Goal: Information Seeking & Learning: Learn about a topic

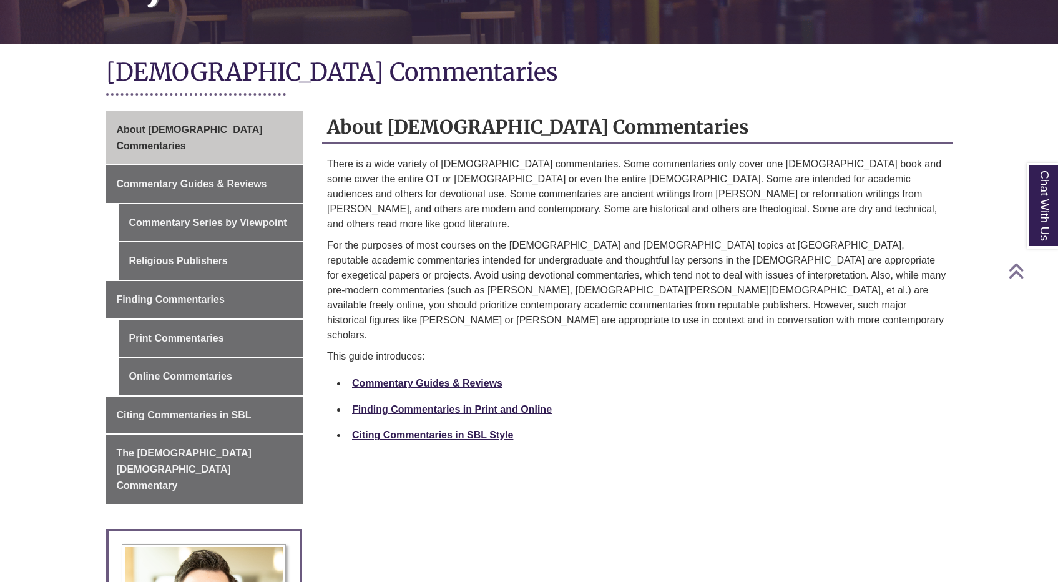
scroll to position [292, 0]
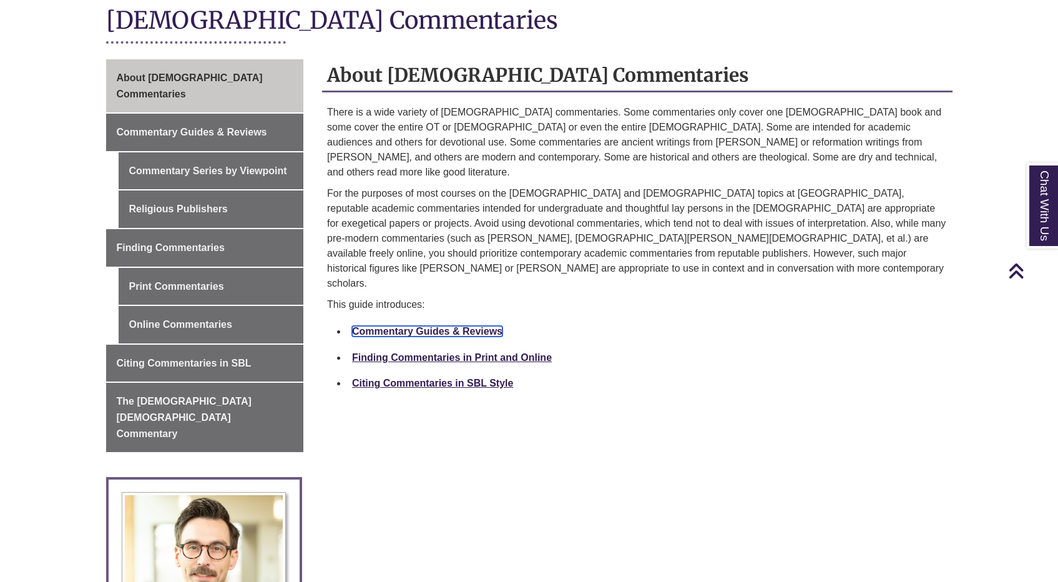
click at [465, 326] on link "Commentary Guides & Reviews" at bounding box center [427, 331] width 150 height 11
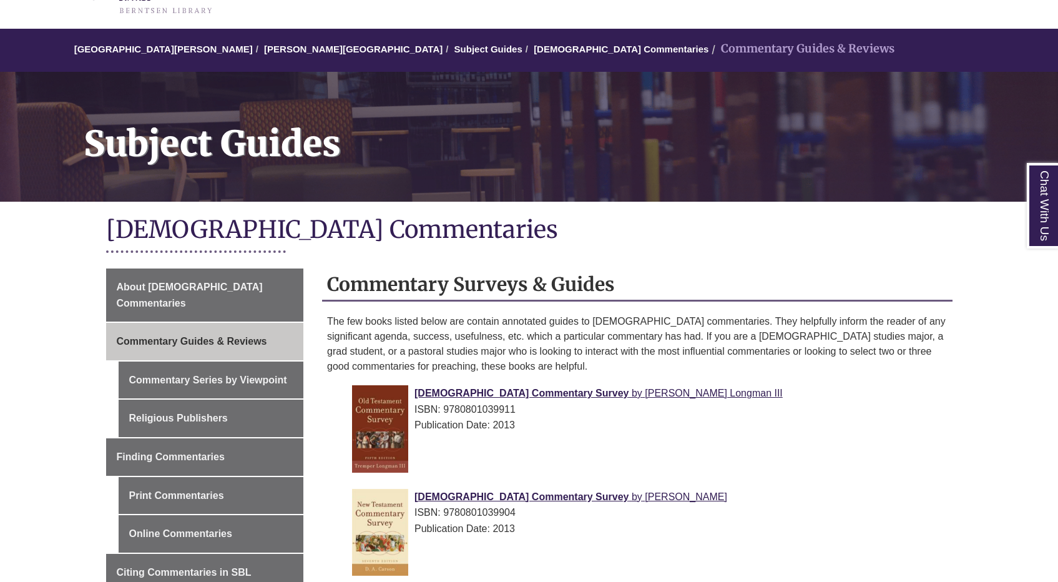
scroll to position [203, 0]
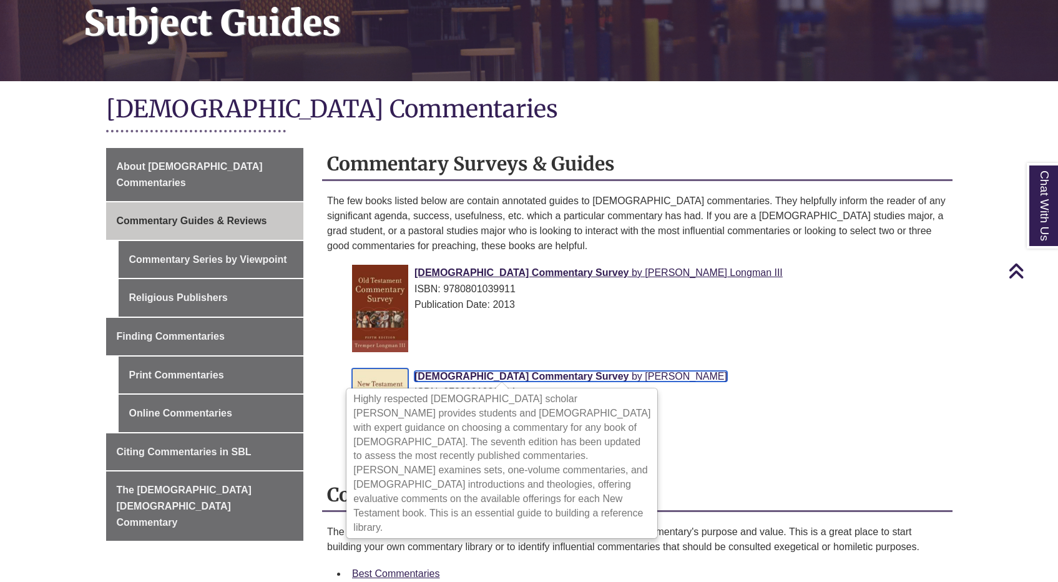
click at [498, 378] on span "New Testament Commentary Survey" at bounding box center [522, 376] width 214 height 11
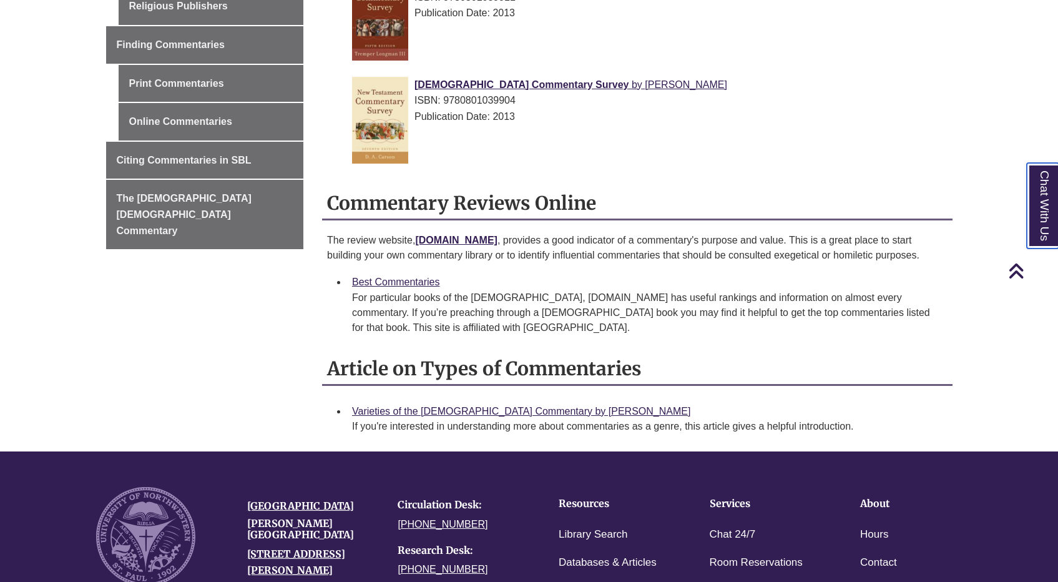
scroll to position [435, 0]
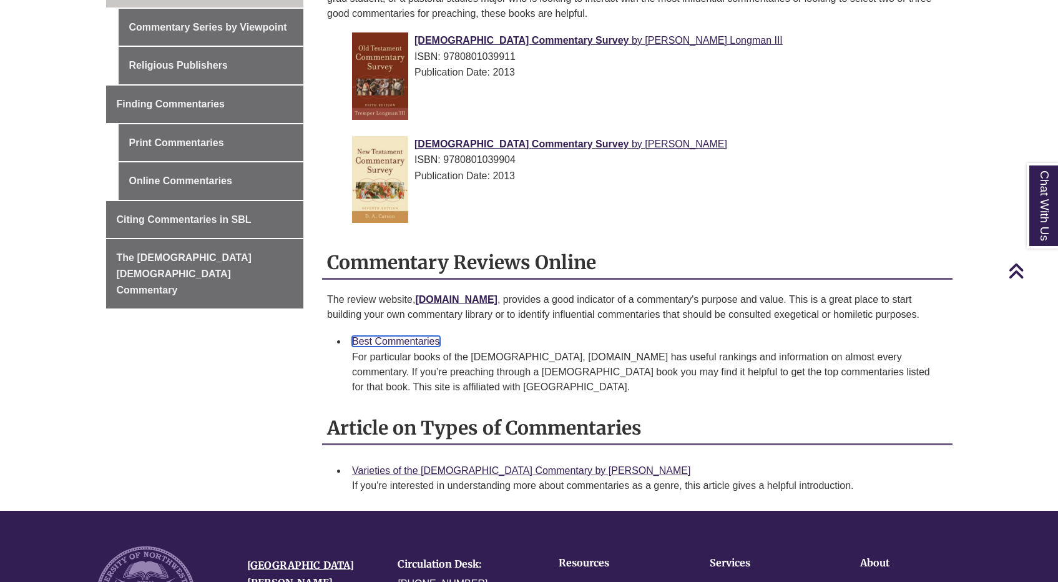
click at [418, 343] on link "Best Commentaries" at bounding box center [396, 341] width 88 height 11
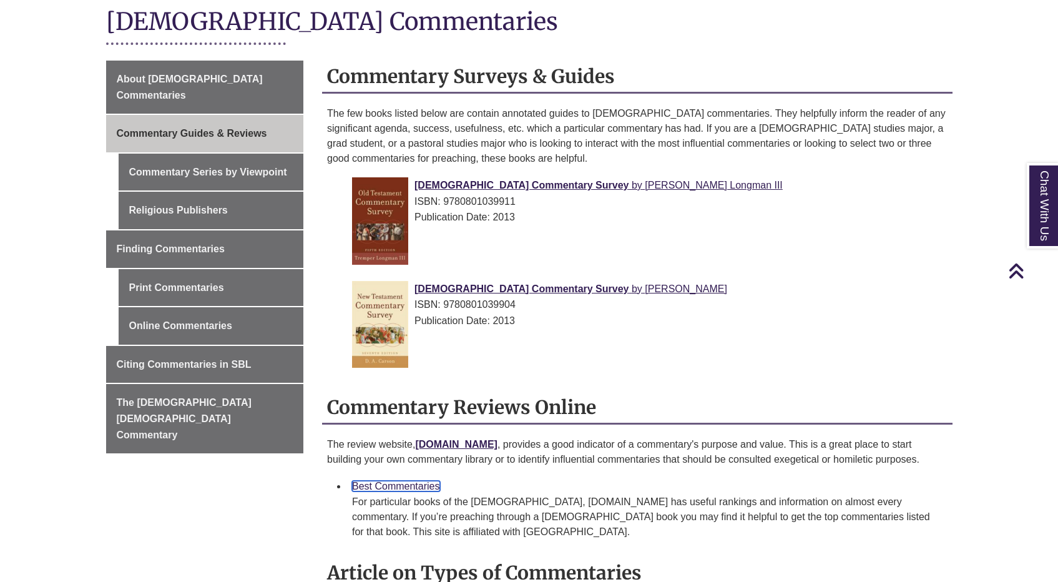
scroll to position [207, 0]
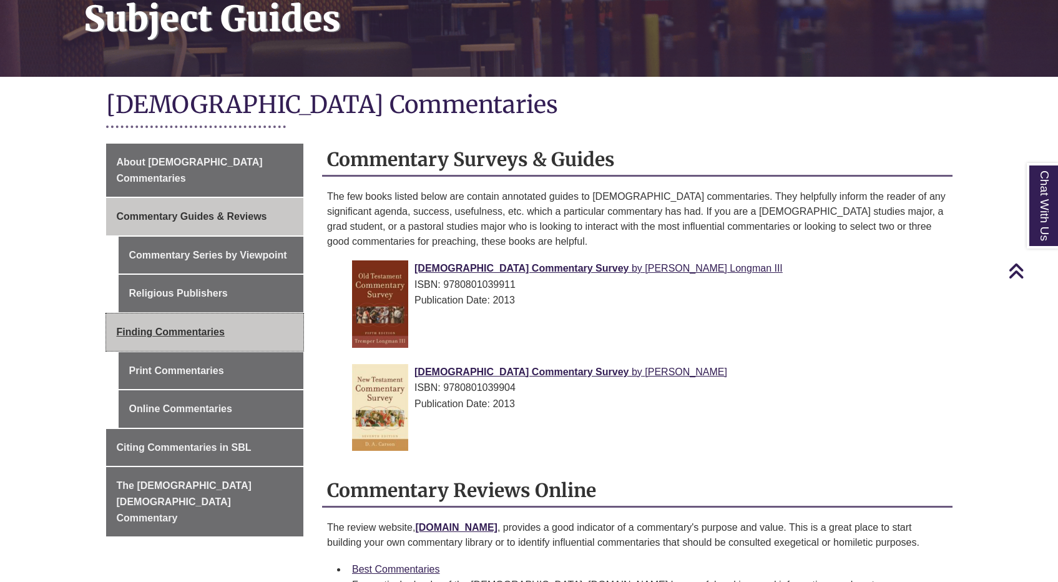
click at [228, 315] on link "Finding Commentaries" at bounding box center [205, 331] width 198 height 37
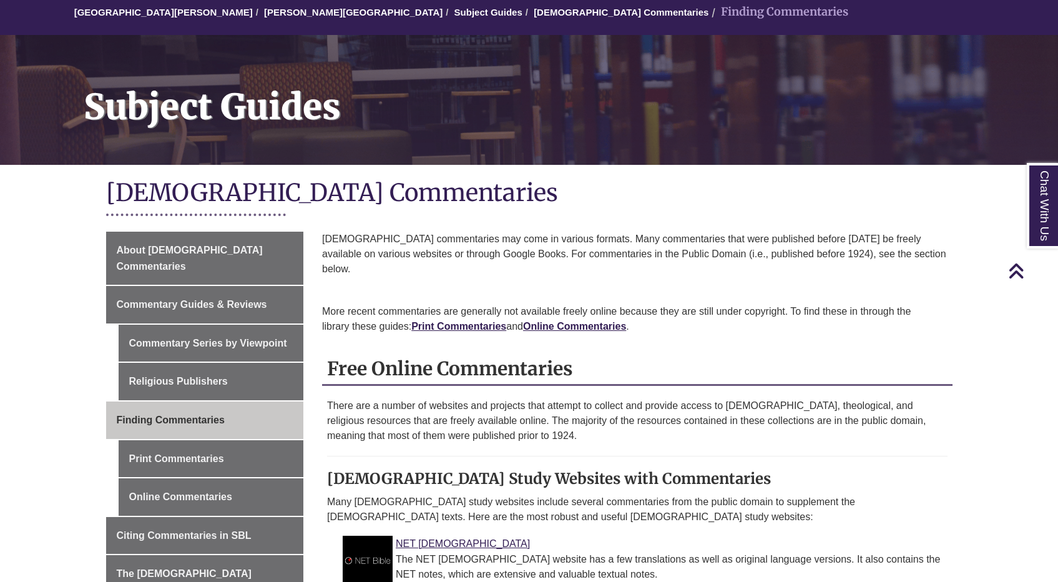
scroll to position [28, 0]
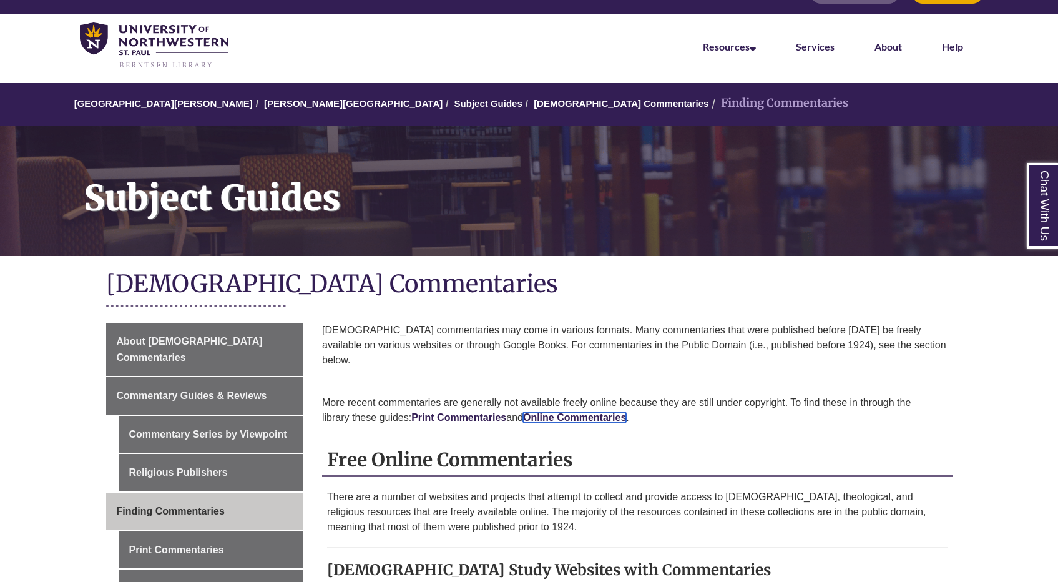
click at [545, 412] on strong "Online Commentaries" at bounding box center [574, 417] width 103 height 11
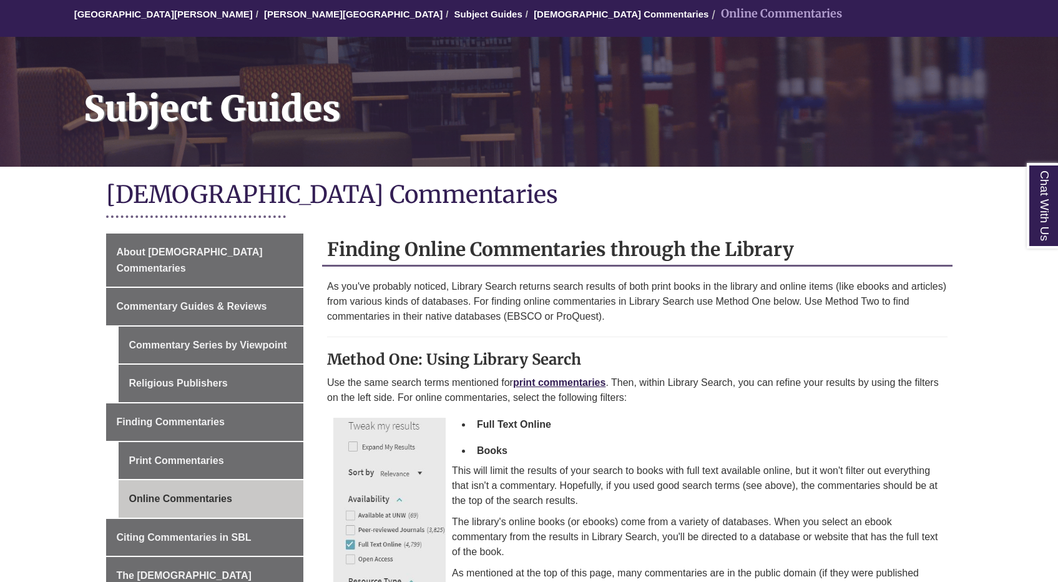
scroll to position [126, 0]
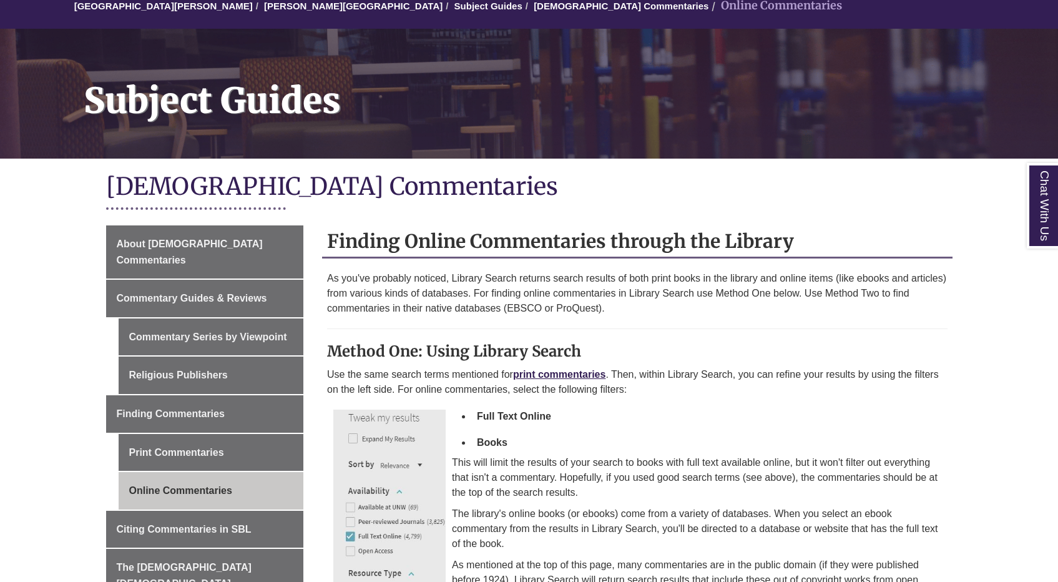
click at [497, 418] on strong "Full Text Online" at bounding box center [514, 416] width 74 height 11
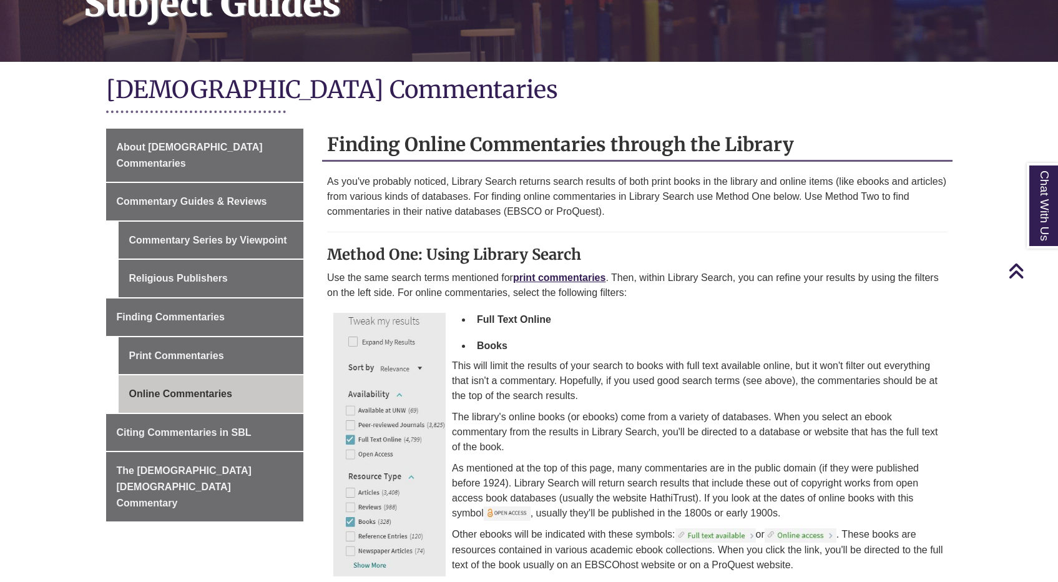
scroll to position [235, 0]
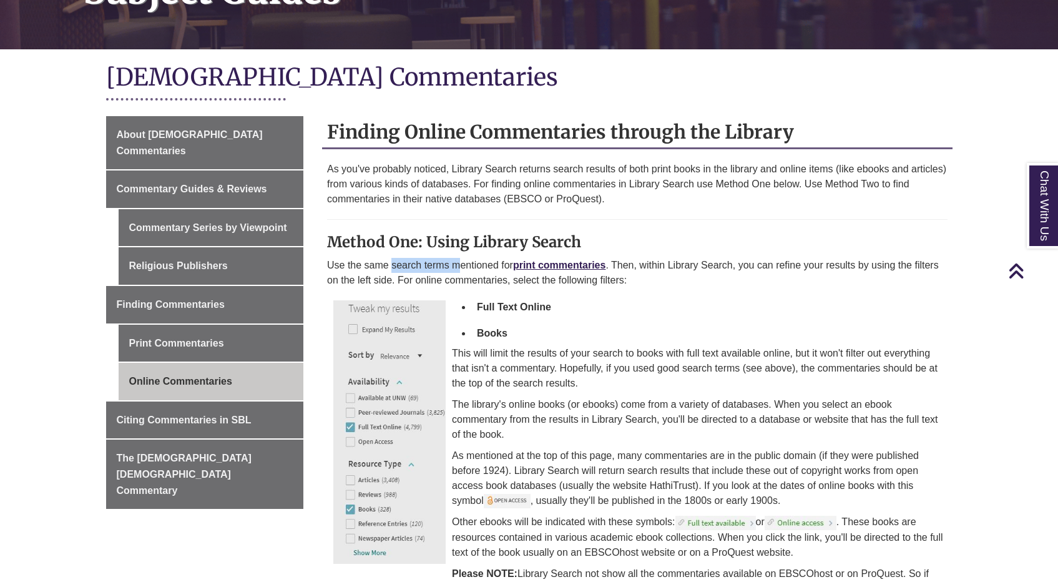
drag, startPoint x: 390, startPoint y: 262, endPoint x: 462, endPoint y: 262, distance: 71.8
click at [462, 262] on p "Use the same search terms mentioned for print commentaries . Then, within Libra…" at bounding box center [637, 273] width 621 height 30
drag, startPoint x: 661, startPoint y: 260, endPoint x: 794, endPoint y: 259, distance: 133.6
click at [787, 259] on p "Use the same search terms mentioned for print commentaries . Then, within Libra…" at bounding box center [637, 273] width 621 height 30
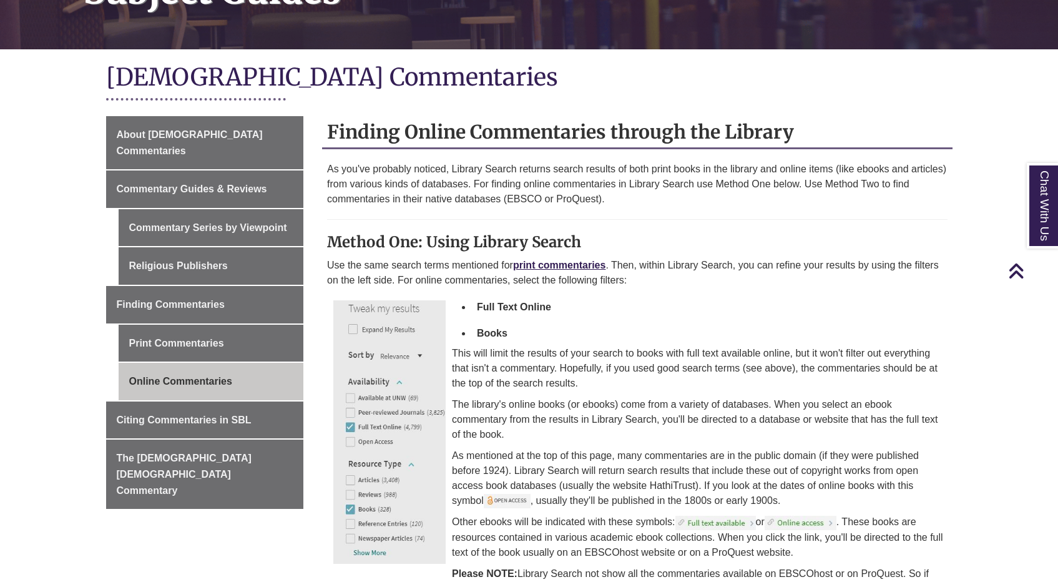
click at [795, 259] on p "Use the same search terms mentioned for print commentaries . Then, within Libra…" at bounding box center [637, 273] width 621 height 30
click at [225, 337] on link "Print Commentaries" at bounding box center [211, 343] width 185 height 37
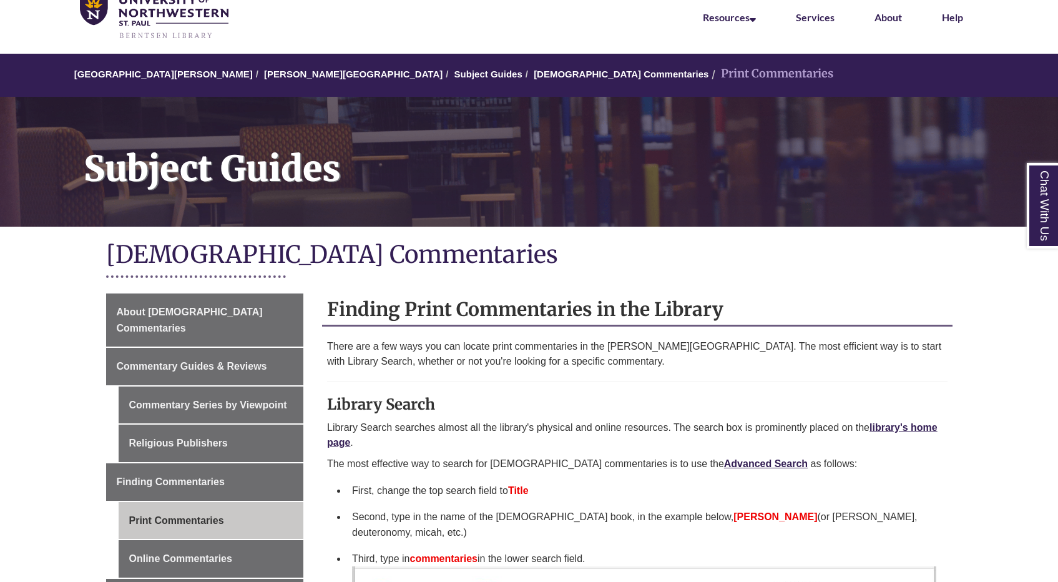
scroll to position [234, 0]
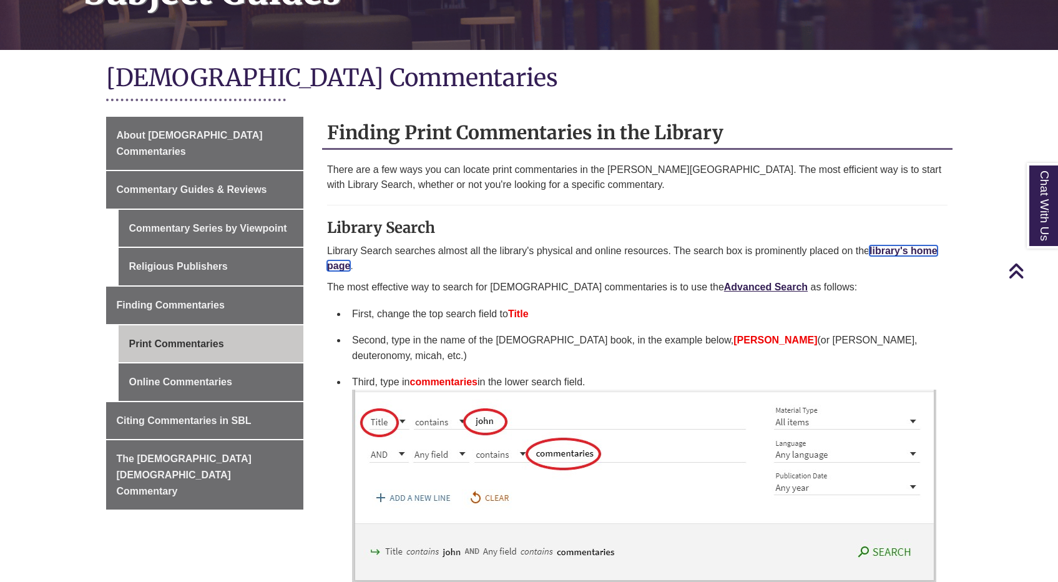
click at [885, 248] on link "library's home page" at bounding box center [632, 258] width 611 height 26
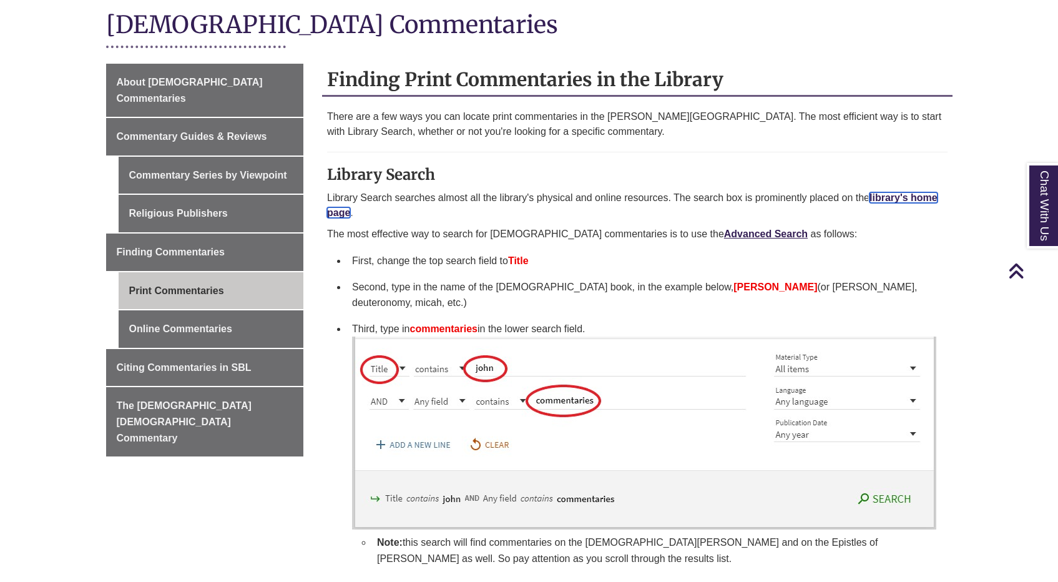
scroll to position [422, 0]
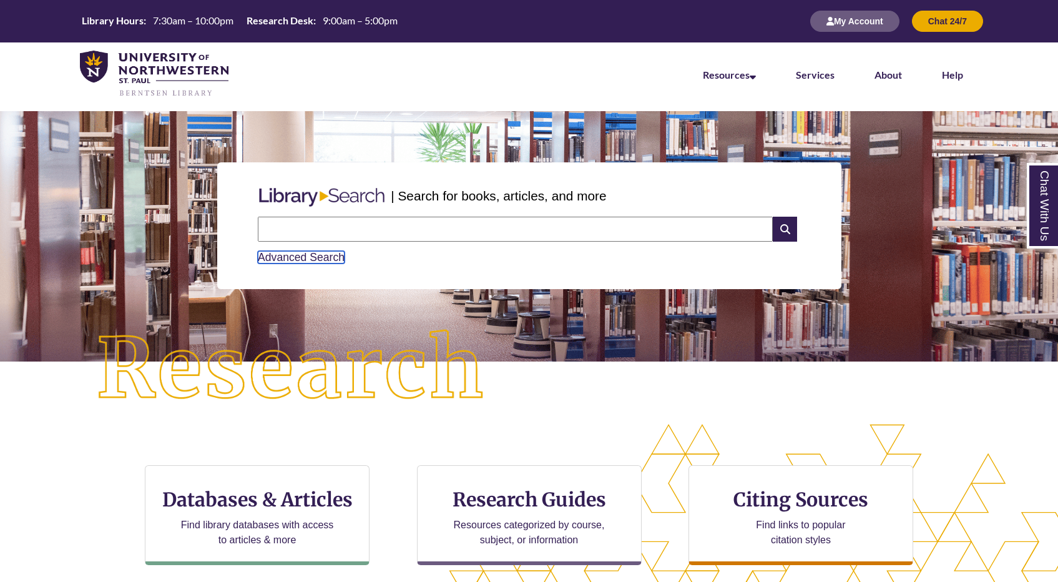
click at [311, 256] on link "Advanced Search" at bounding box center [301, 257] width 87 height 12
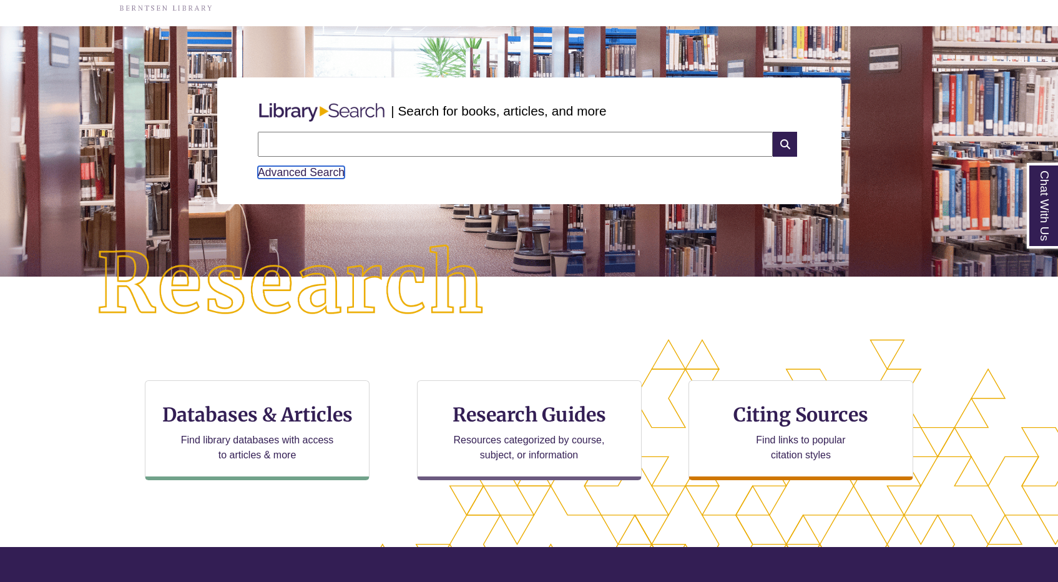
scroll to position [85, 0]
